Goal: Task Accomplishment & Management: Complete application form

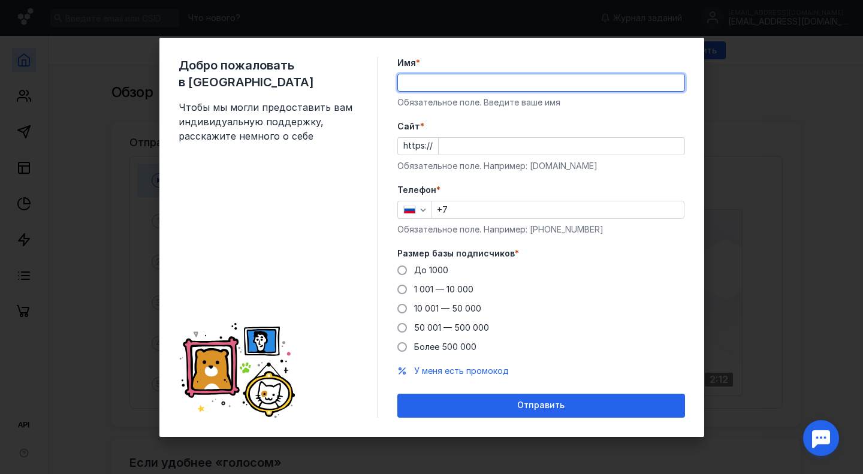
click at [446, 88] on input "Имя *" at bounding box center [541, 82] width 286 height 17
type input "Анастасия"
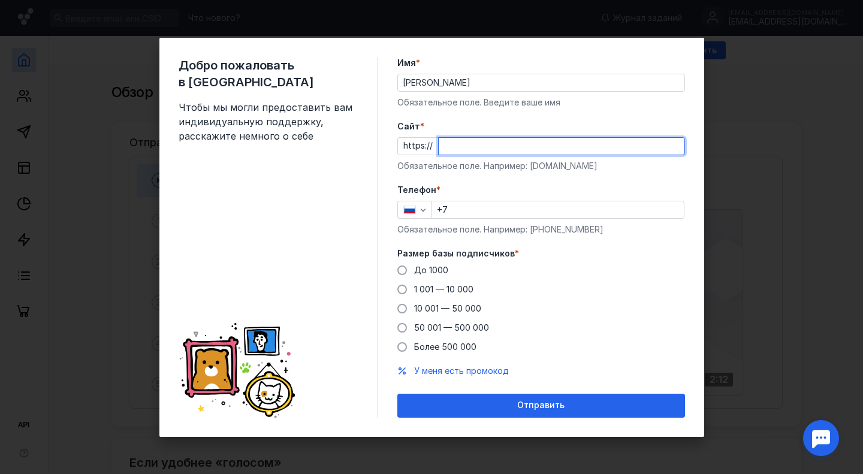
click at [466, 146] on input "Cайт *" at bounding box center [562, 146] width 246 height 17
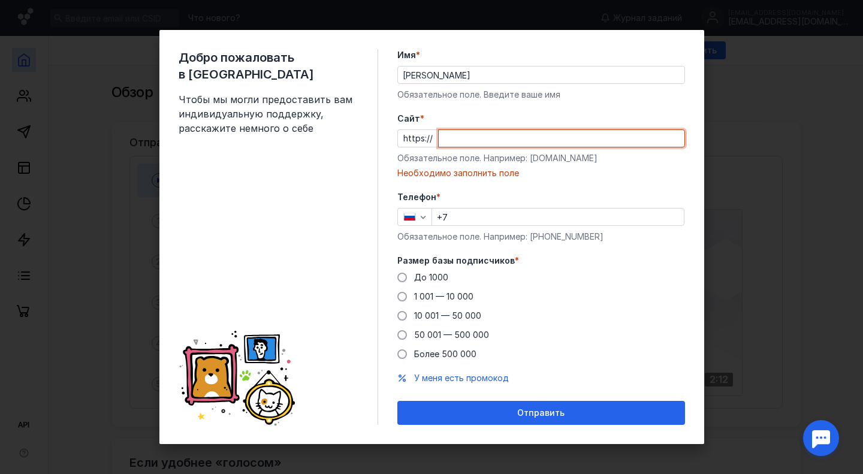
drag, startPoint x: 77, startPoint y: 202, endPoint x: 78, endPoint y: 191, distance: 10.8
click at [77, 202] on div "Добро пожаловать в Sendsay Чтобы мы могли предоставить вам индивидуальную подде…" at bounding box center [431, 237] width 863 height 474
click at [733, 113] on div "Добро пожаловать в Sendsay Чтобы мы могли предоставить вам индивидуальную подде…" at bounding box center [431, 237] width 863 height 474
